Goal: Complete application form: Complete application form

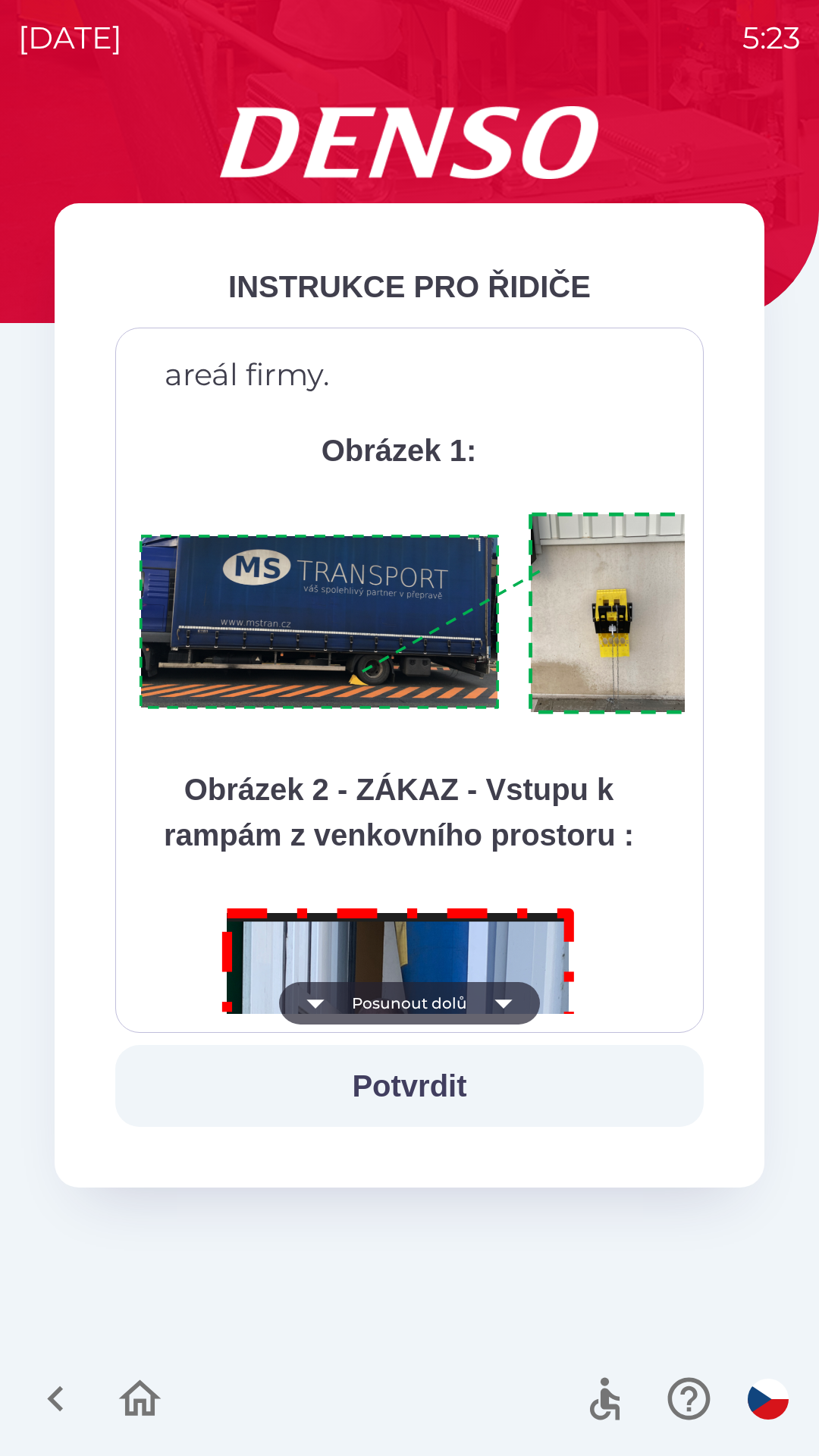
scroll to position [8521, 0]
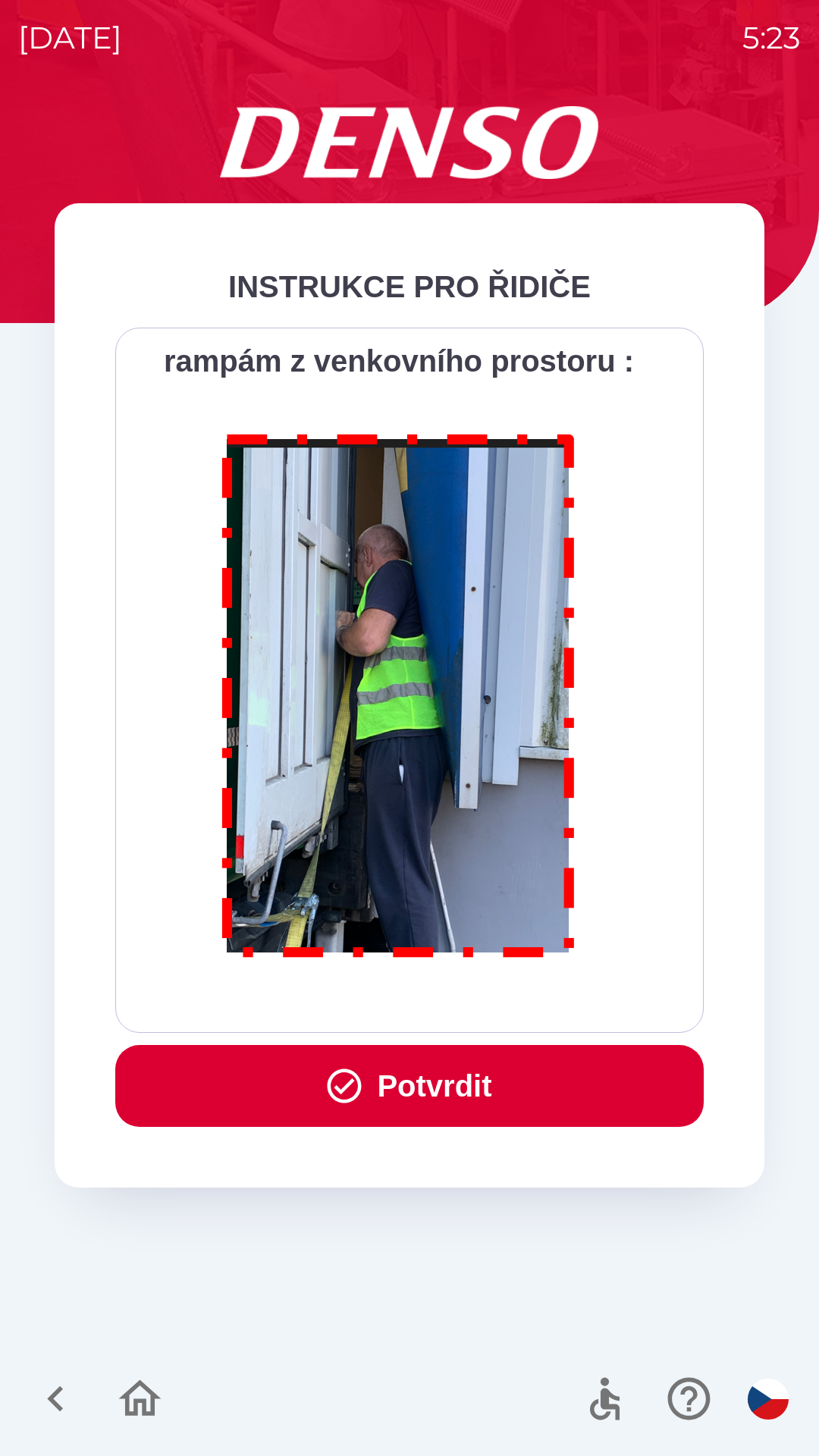
click at [439, 1071] on button "Potvrdit" at bounding box center [409, 1085] width 589 height 82
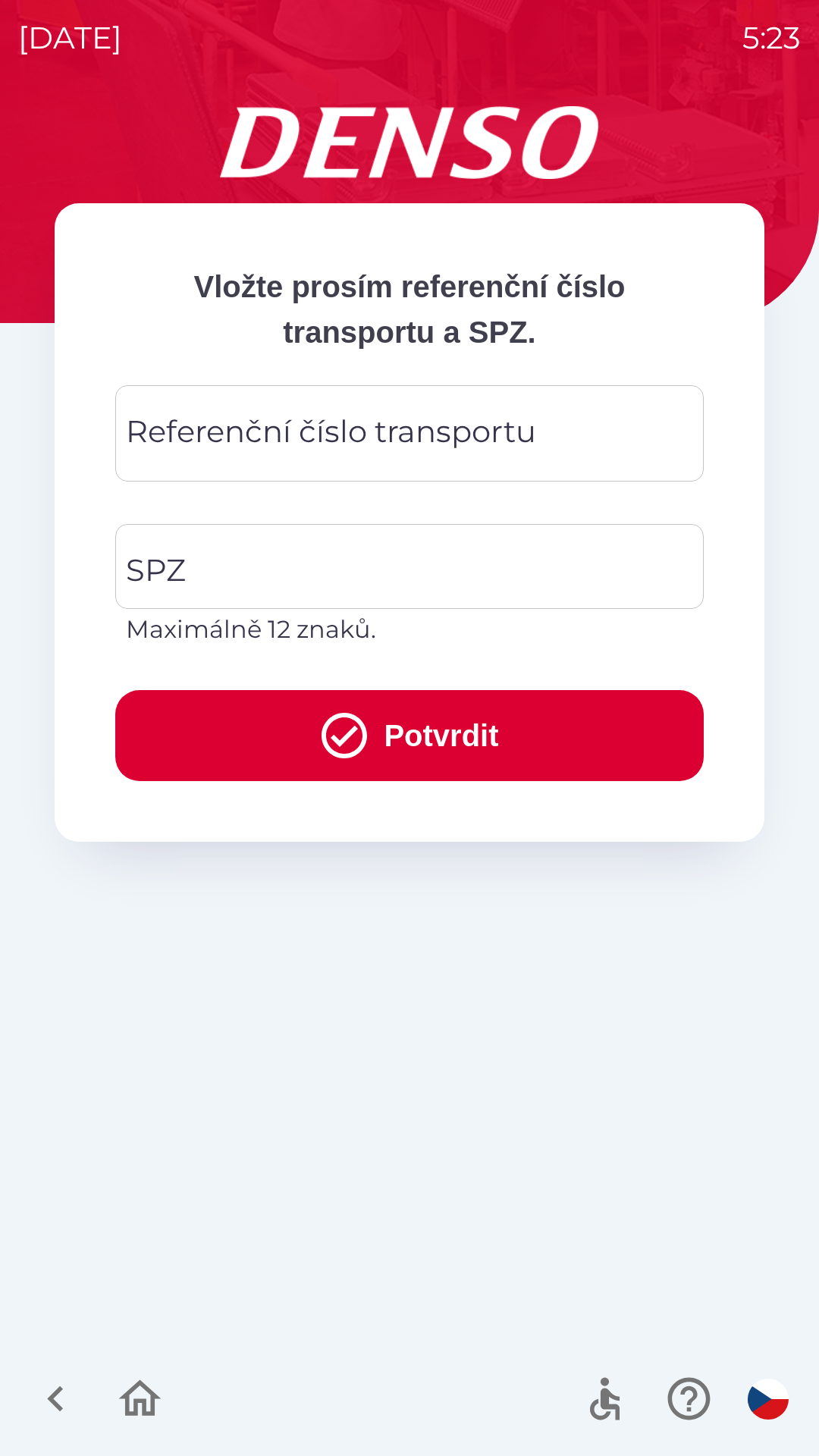
click at [221, 433] on div "Referenční číslo transportu Referenční číslo transportu" at bounding box center [409, 433] width 589 height 96
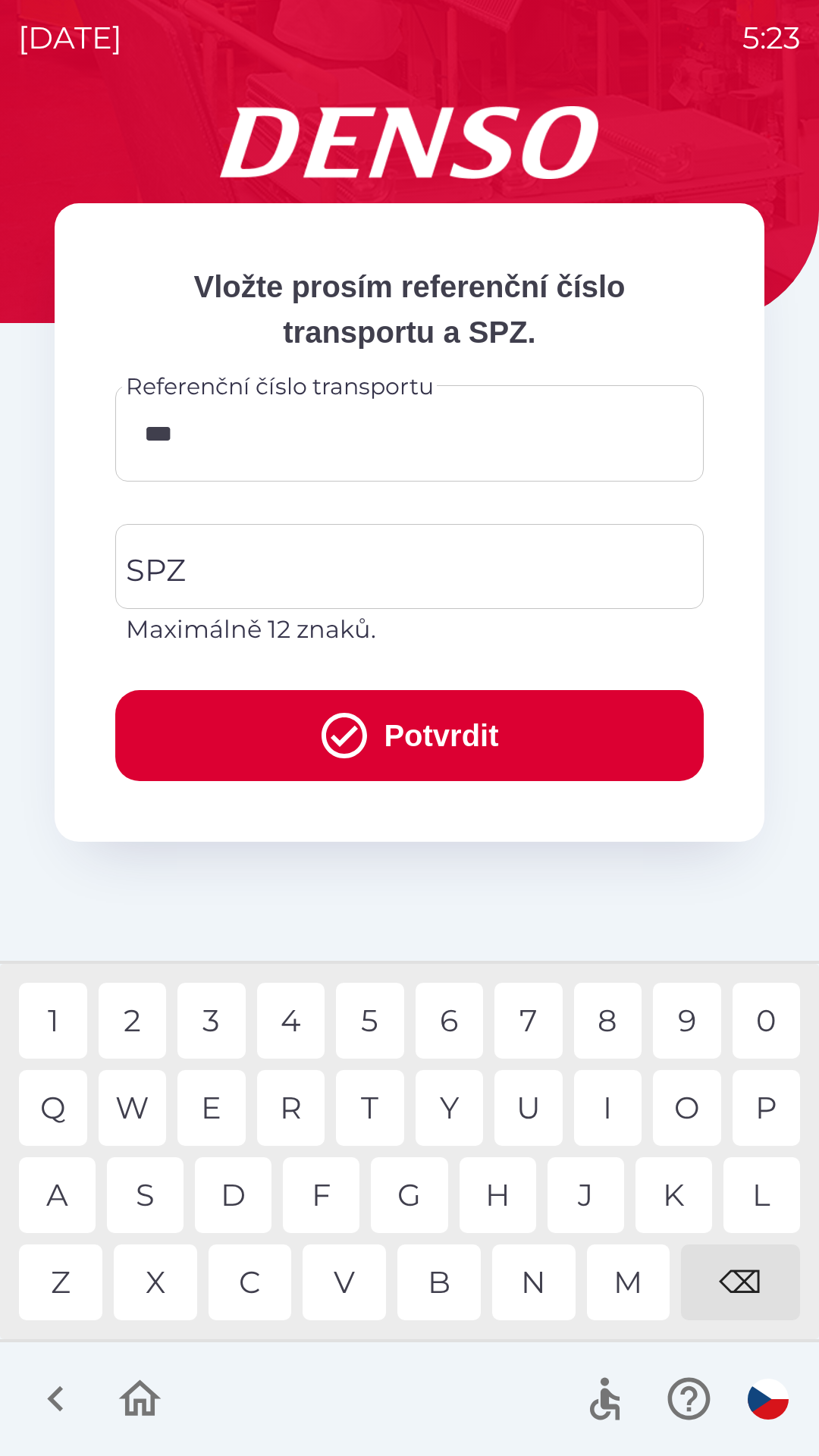
click at [54, 1019] on div "1" at bounding box center [53, 1021] width 68 height 76
type input "******"
click at [59, 1013] on div "1" at bounding box center [53, 1021] width 68 height 76
click at [234, 552] on input "SPZ" at bounding box center [398, 566] width 552 height 71
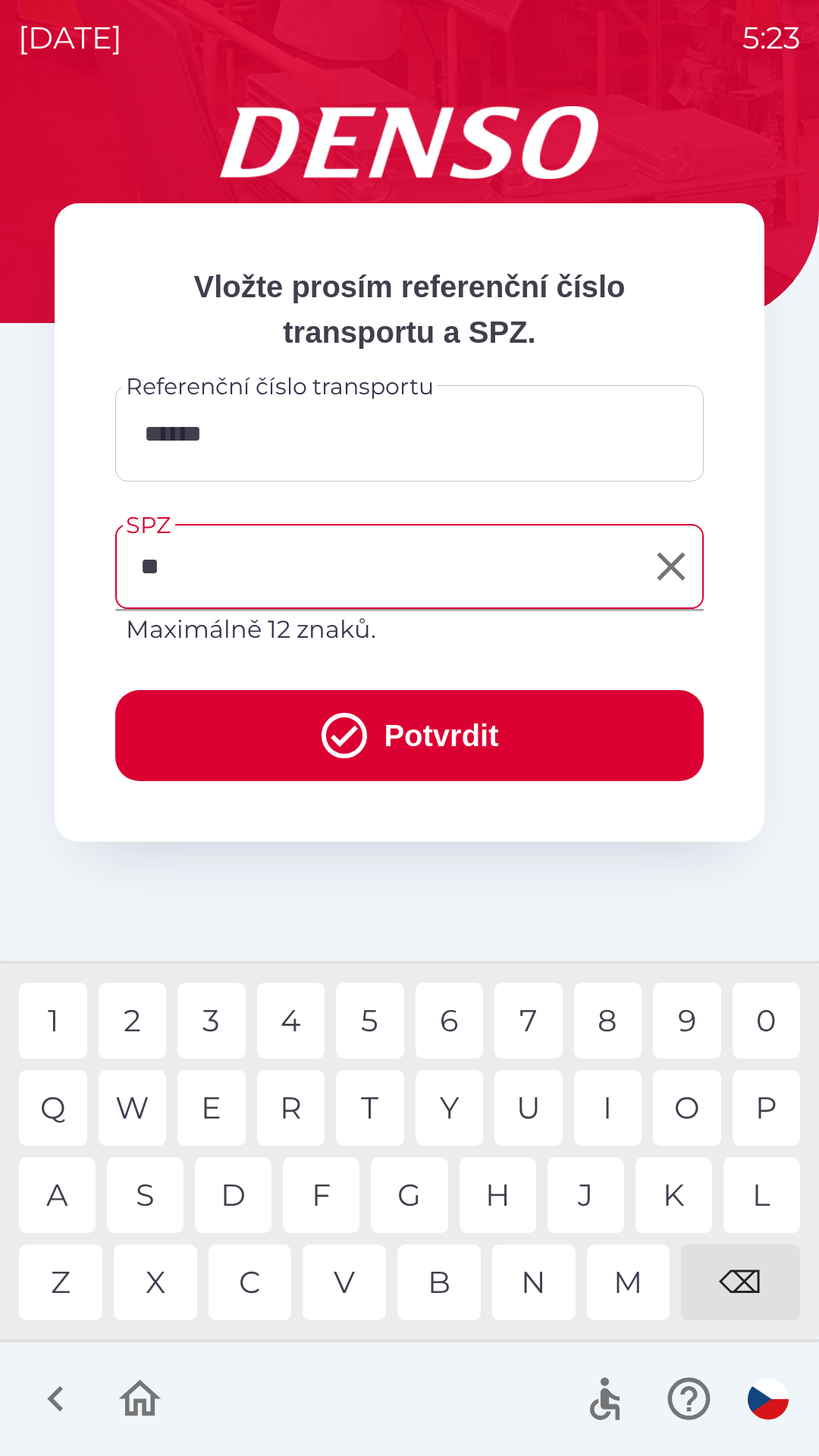
click at [145, 1205] on div "S" at bounding box center [145, 1195] width 77 height 76
click at [216, 1026] on div "3" at bounding box center [211, 1021] width 68 height 76
click at [369, 1014] on div "5" at bounding box center [369, 1021] width 68 height 76
type input "*******"
click at [134, 1006] on div "2" at bounding box center [132, 1021] width 68 height 76
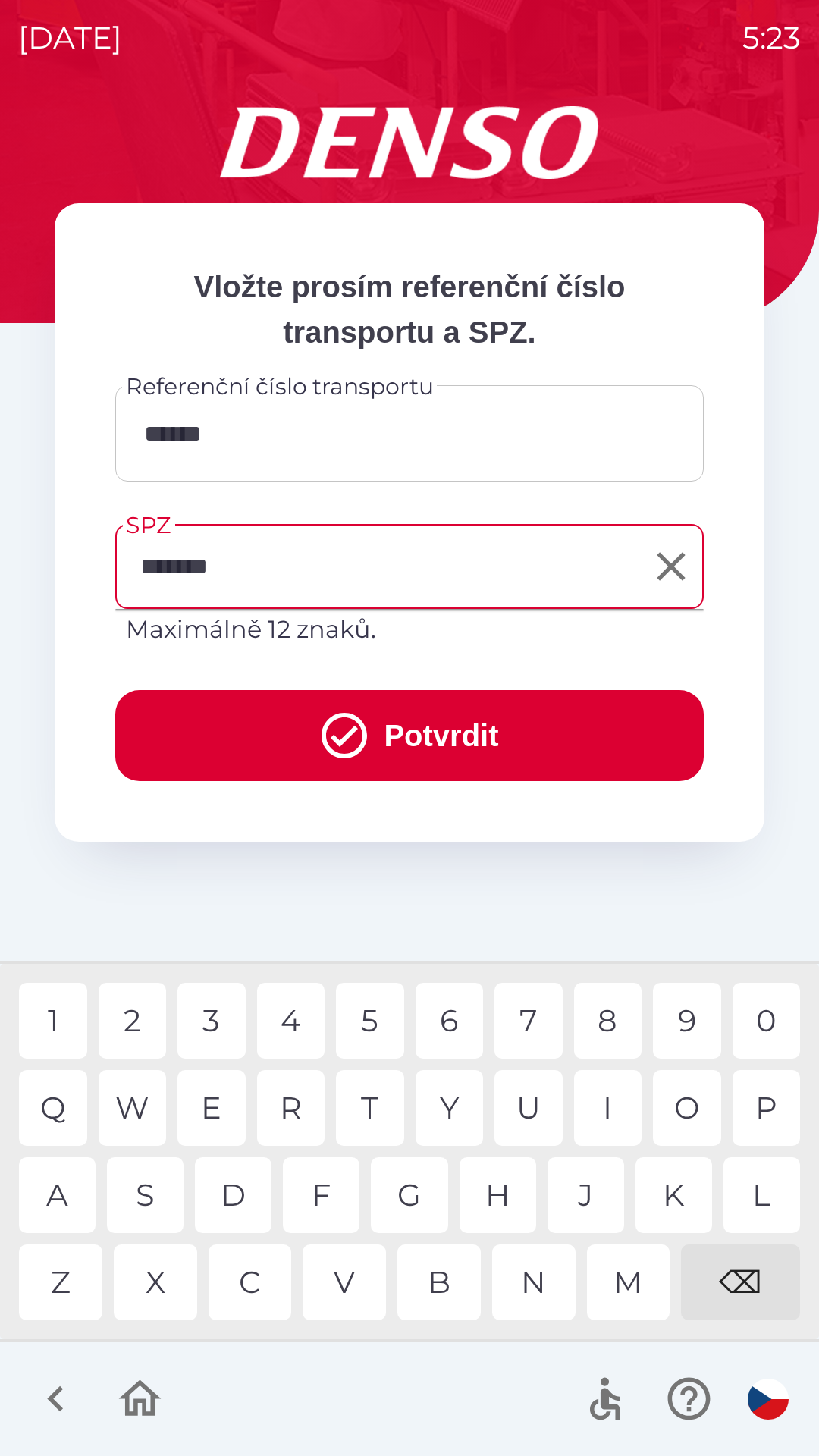
click at [244, 718] on button "Potvrdit" at bounding box center [409, 735] width 589 height 91
